Goal: Navigation & Orientation: Find specific page/section

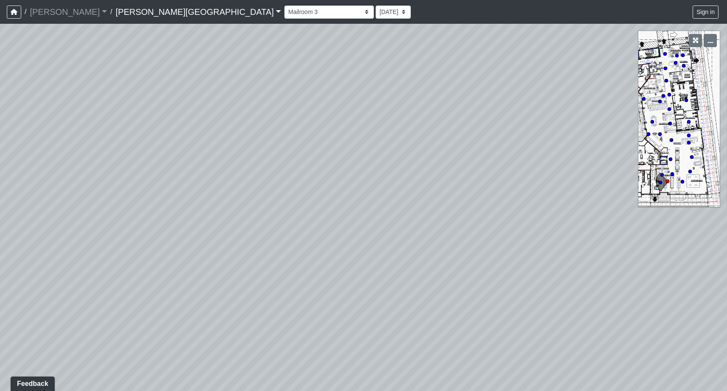
drag, startPoint x: 95, startPoint y: 207, endPoint x: 555, endPoint y: 97, distance: 473.1
click at [555, 97] on div "Loading... Mailroom 4" at bounding box center [363, 207] width 727 height 367
drag, startPoint x: 186, startPoint y: 221, endPoint x: 596, endPoint y: 149, distance: 416.2
click at [596, 149] on div "Loading... Mailroom 4" at bounding box center [363, 207] width 727 height 367
click at [672, 140] on circle at bounding box center [671, 139] width 3 height 3
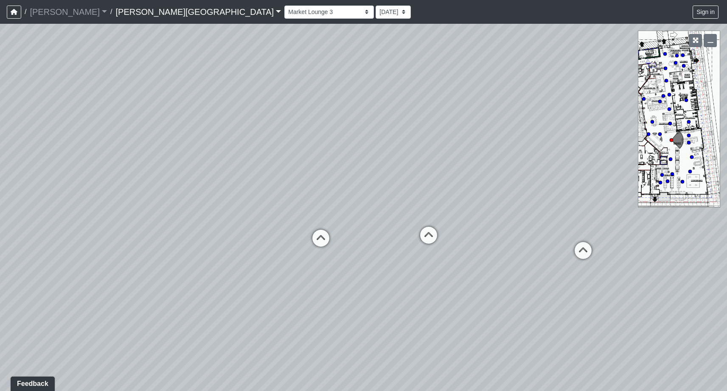
click at [515, 310] on div "Loading... Mailroom 4 Loading... Market Lounge 1 Loading... Coworking - Coworki…" at bounding box center [363, 207] width 727 height 367
click at [586, 245] on icon at bounding box center [582, 254] width 25 height 25
select select "b75WLKiiaJA3cEZUS8gtYH"
drag, startPoint x: 642, startPoint y: 276, endPoint x: 146, endPoint y: 183, distance: 504.2
click at [146, 183] on div "Loading... Mailroom 4 Loading... Market Lounge 1 Loading... Coworking - Coworki…" at bounding box center [363, 207] width 727 height 367
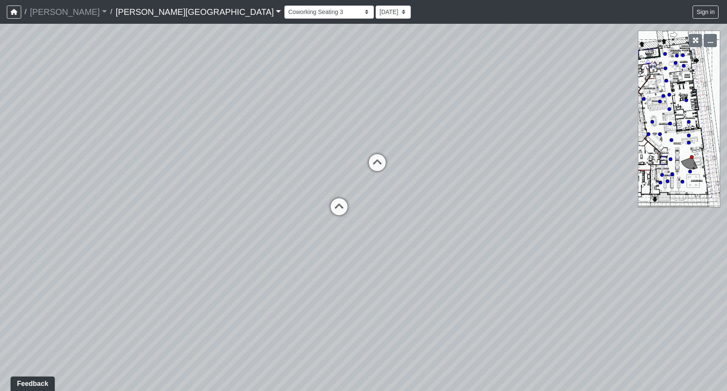
drag, startPoint x: 534, startPoint y: 194, endPoint x: 287, endPoint y: 205, distance: 247.2
click at [287, 205] on div "Loading... Mailroom 4 Loading... Market Lounge 1 Loading... Coworking - Coworki…" at bounding box center [363, 207] width 727 height 367
click at [442, 310] on div "Loading... Mailroom 4 Loading... Market Lounge 1 Loading... Coworking - Coworki…" at bounding box center [363, 207] width 727 height 367
drag, startPoint x: 499, startPoint y: 226, endPoint x: 147, endPoint y: 140, distance: 362.3
click at [147, 140] on div "Loading... Mailroom 4 Loading... Market Lounge 1 Loading... Coworking - Coworki…" at bounding box center [363, 207] width 727 height 367
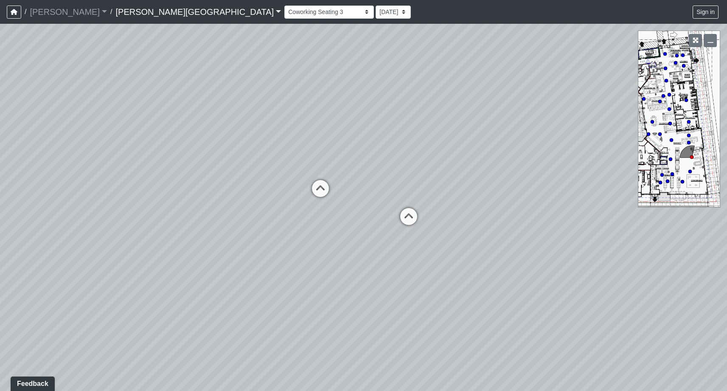
drag, startPoint x: 550, startPoint y: 156, endPoint x: 216, endPoint y: 261, distance: 349.7
click at [216, 261] on div "Loading... Mailroom 4 Loading... Market Lounge 1 Loading... Coworking - Coworki…" at bounding box center [363, 207] width 727 height 367
